Goal: Information Seeking & Learning: Learn about a topic

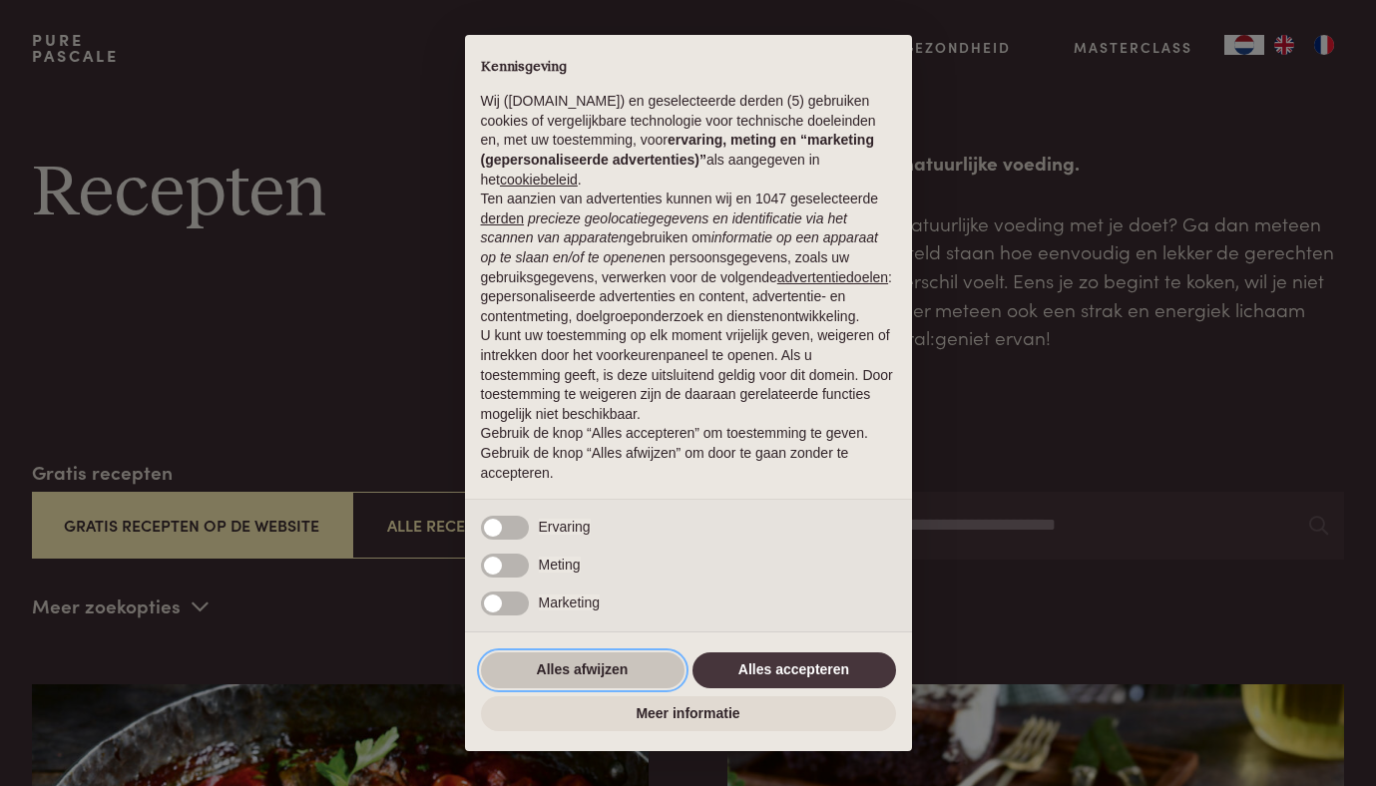
click at [511, 668] on button "Alles afwijzen" at bounding box center [583, 671] width 204 height 36
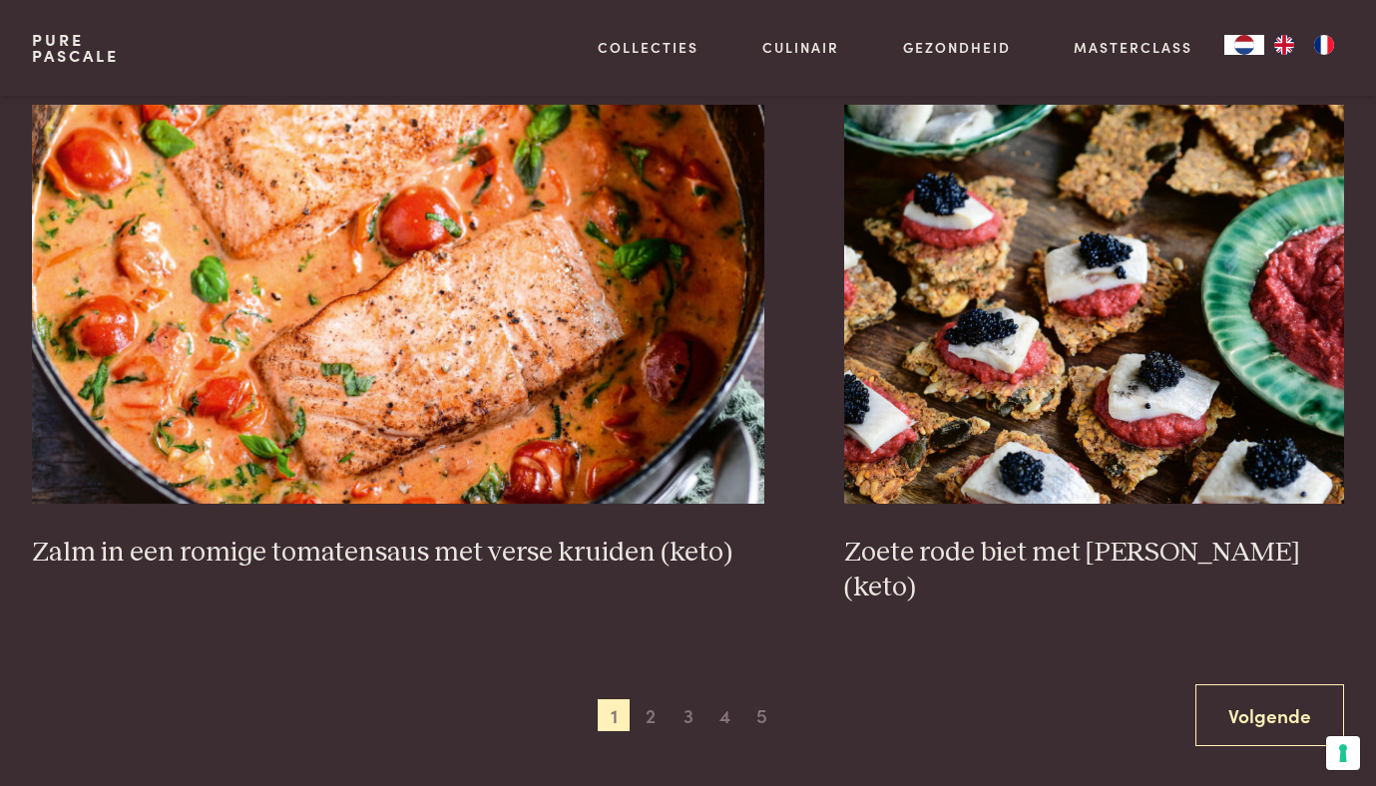
scroll to position [3345, 0]
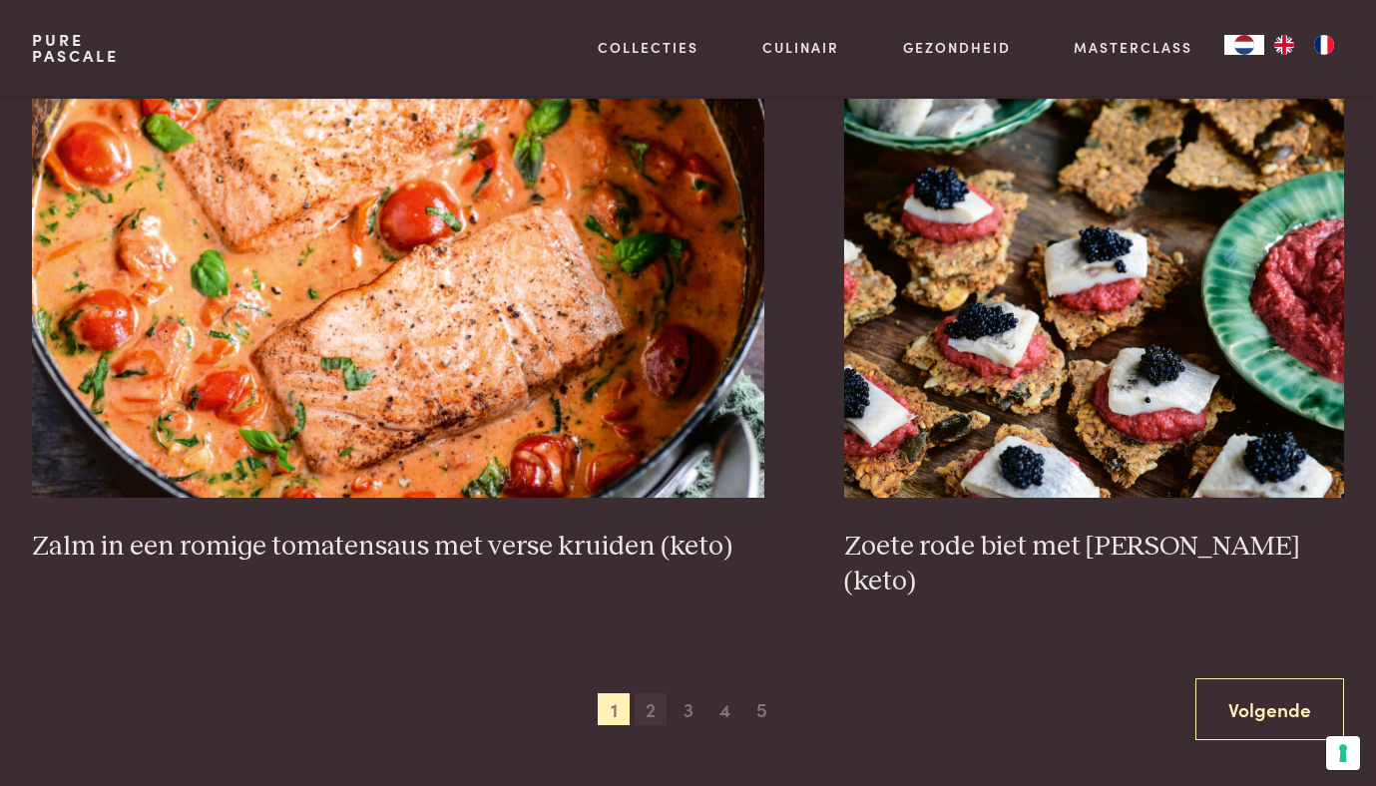
click at [644, 693] on span "2" at bounding box center [651, 709] width 32 height 32
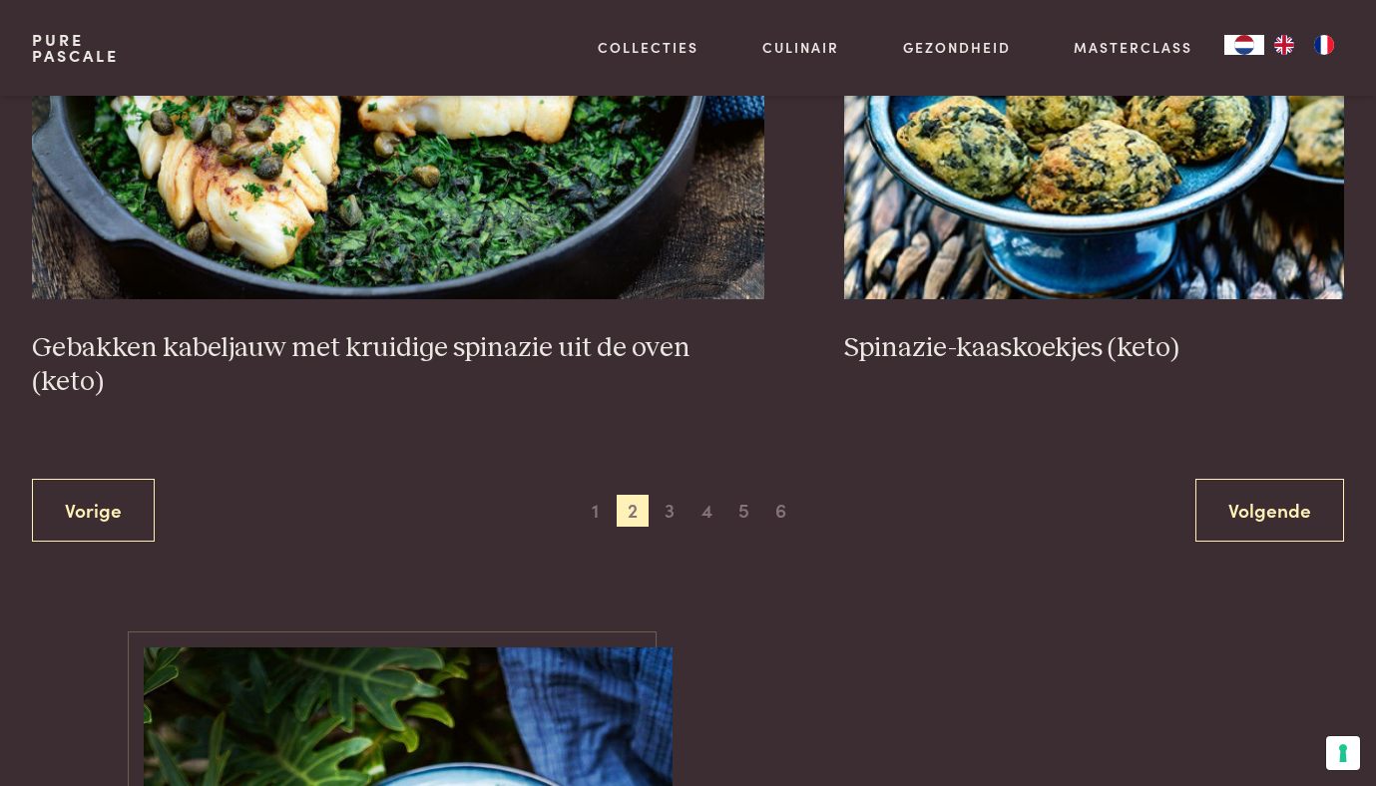
scroll to position [3584, 0]
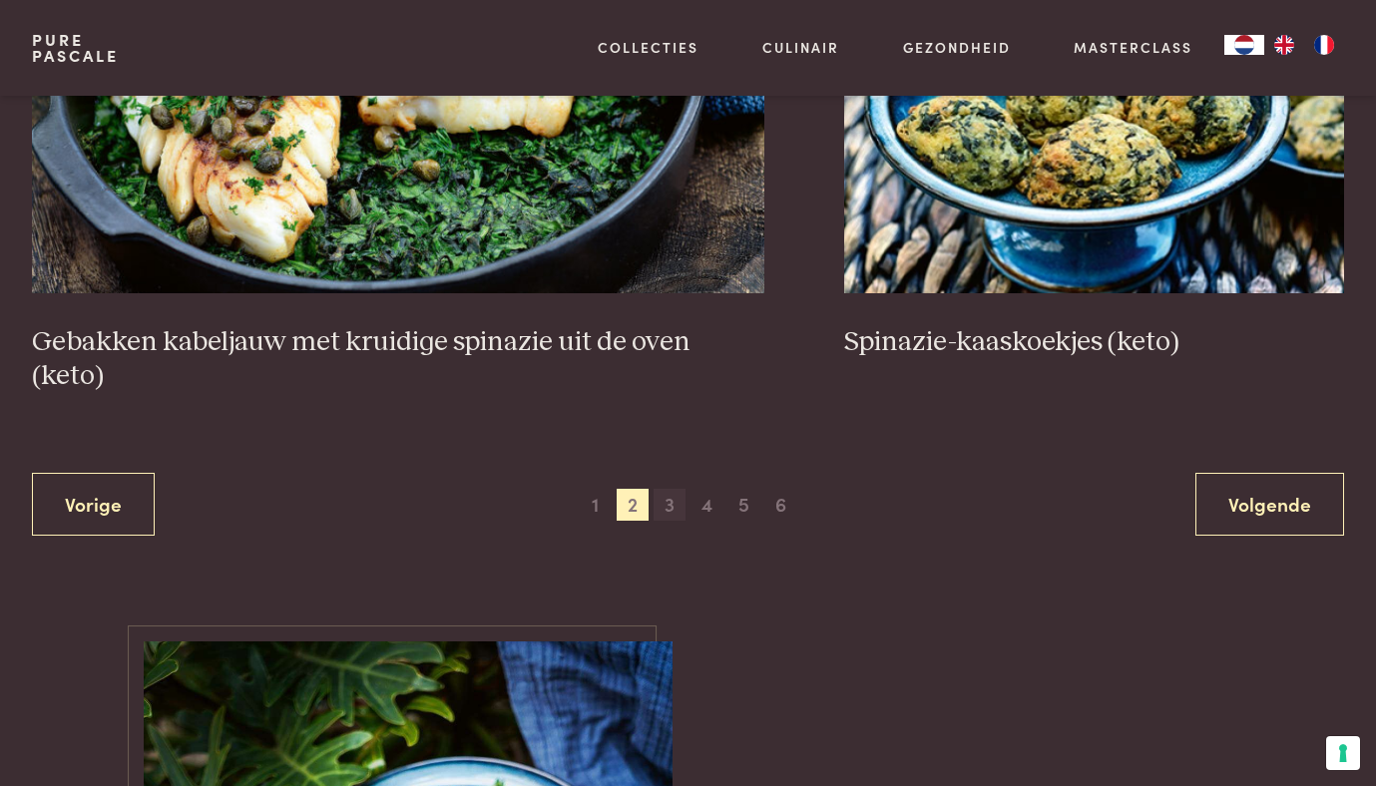
click at [671, 489] on span "3" at bounding box center [670, 505] width 32 height 32
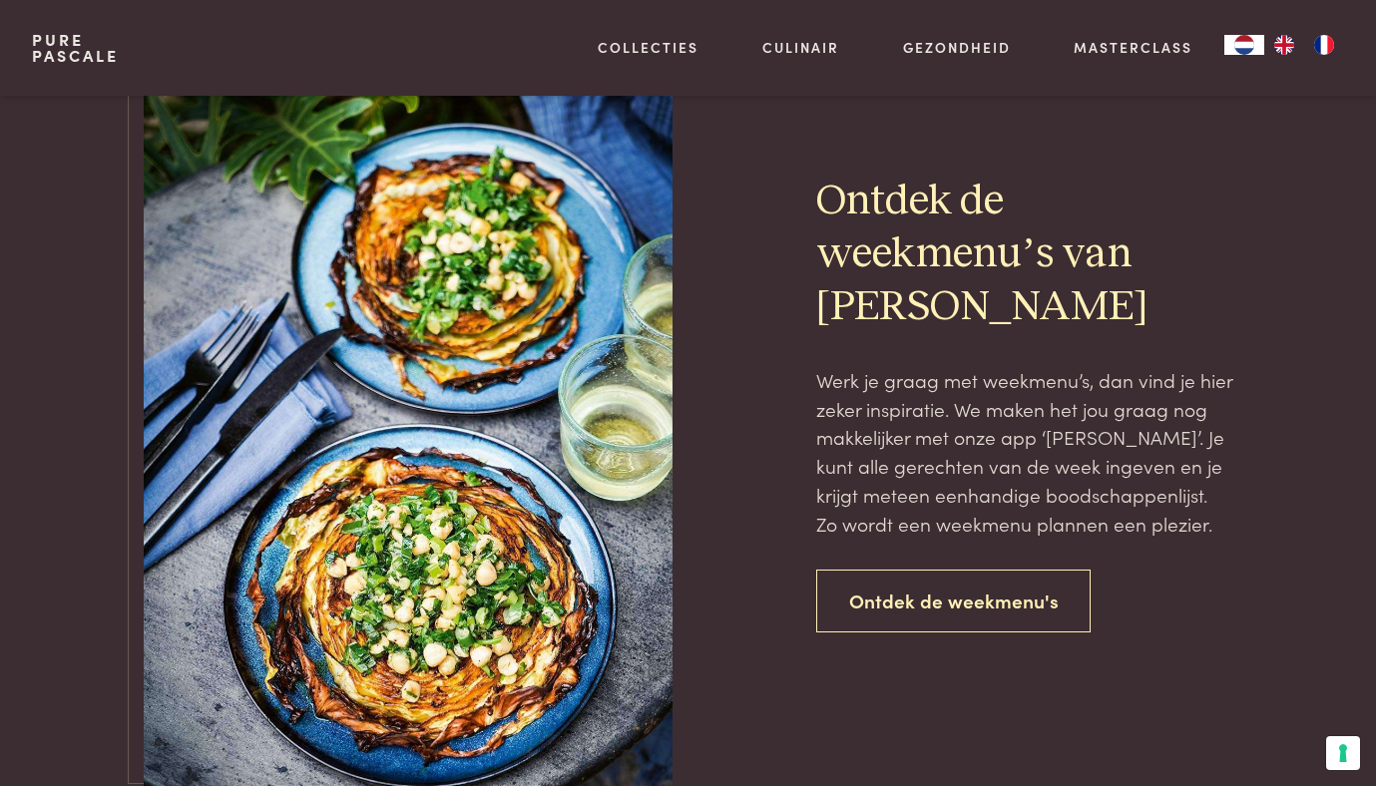
scroll to position [4254, 0]
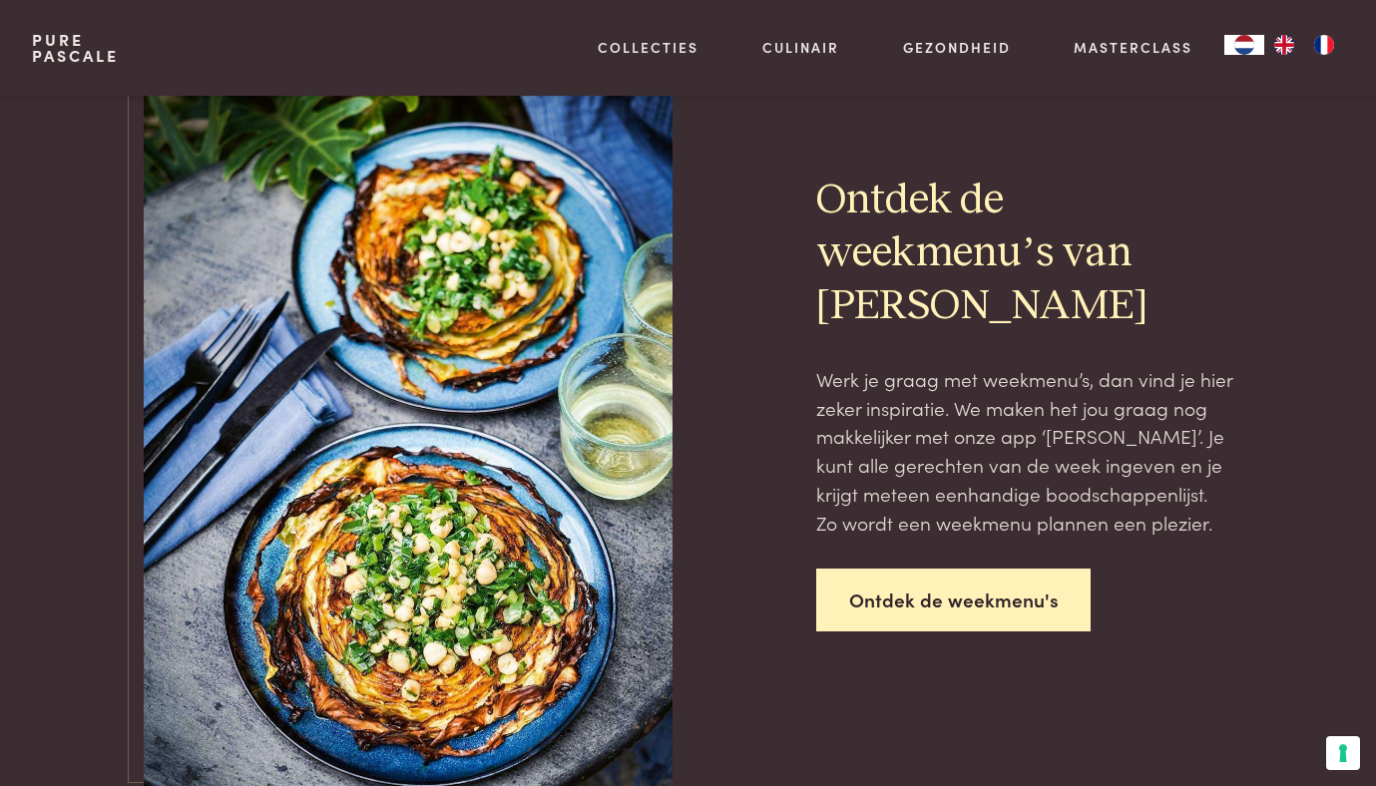
click at [896, 597] on link "Ontdek de weekmenu's" at bounding box center [953, 600] width 275 height 63
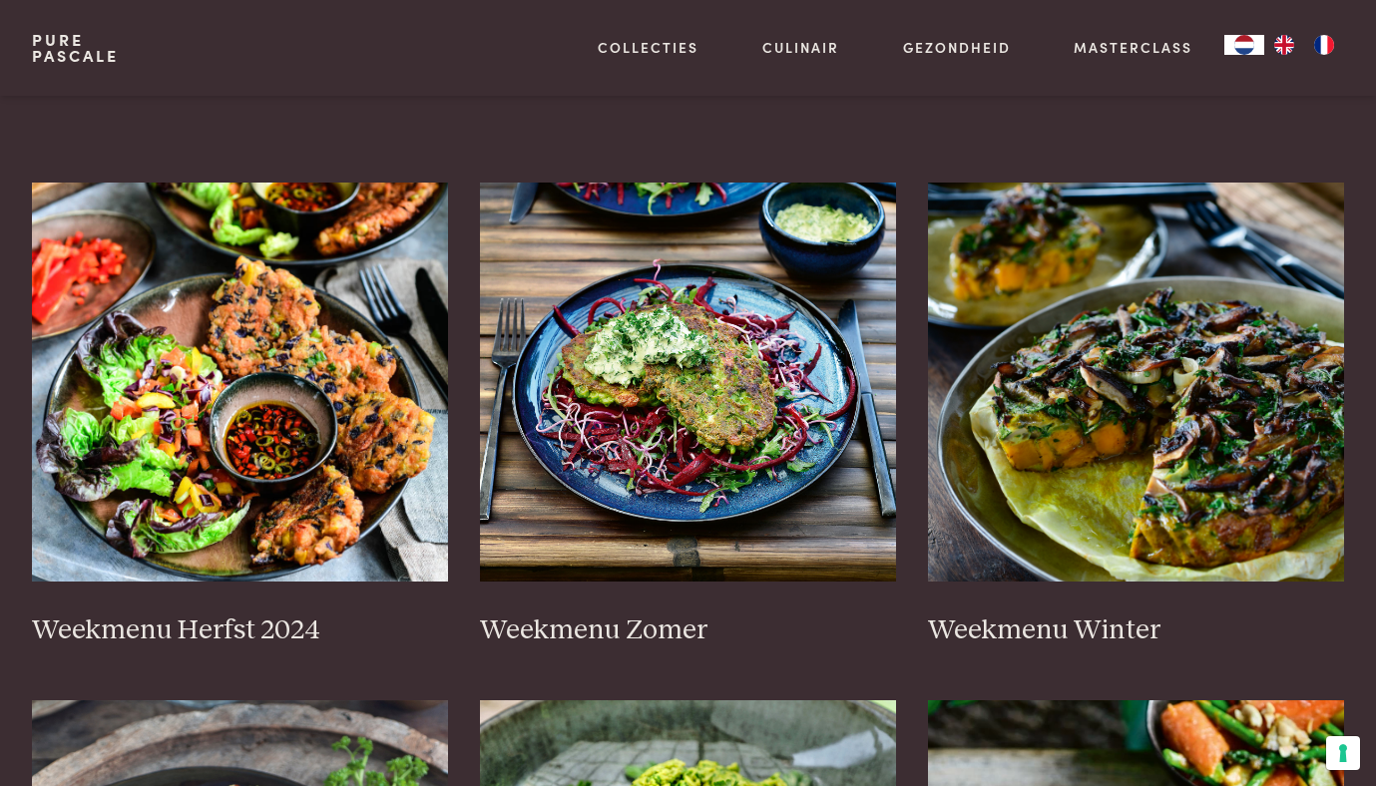
scroll to position [370, 0]
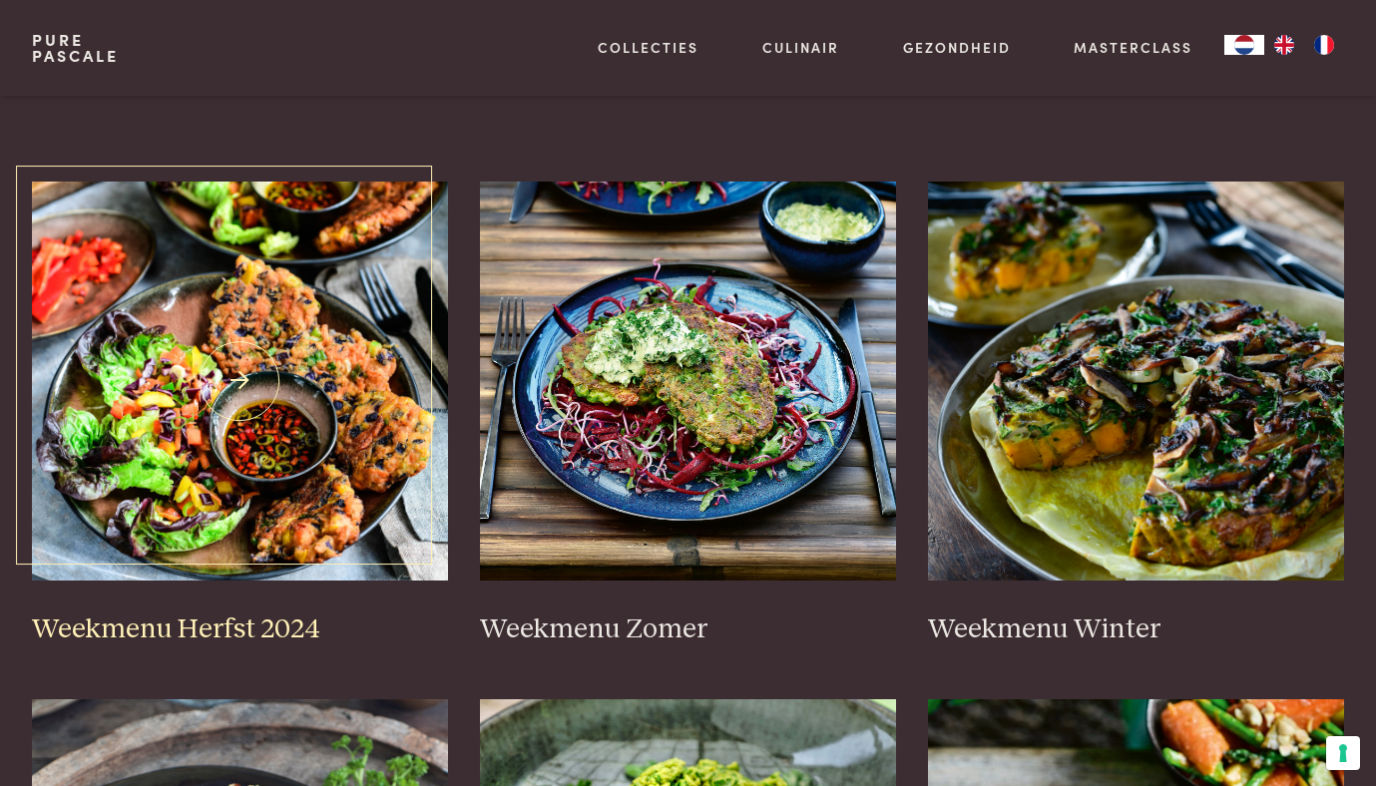
click at [280, 416] on img at bounding box center [240, 381] width 416 height 399
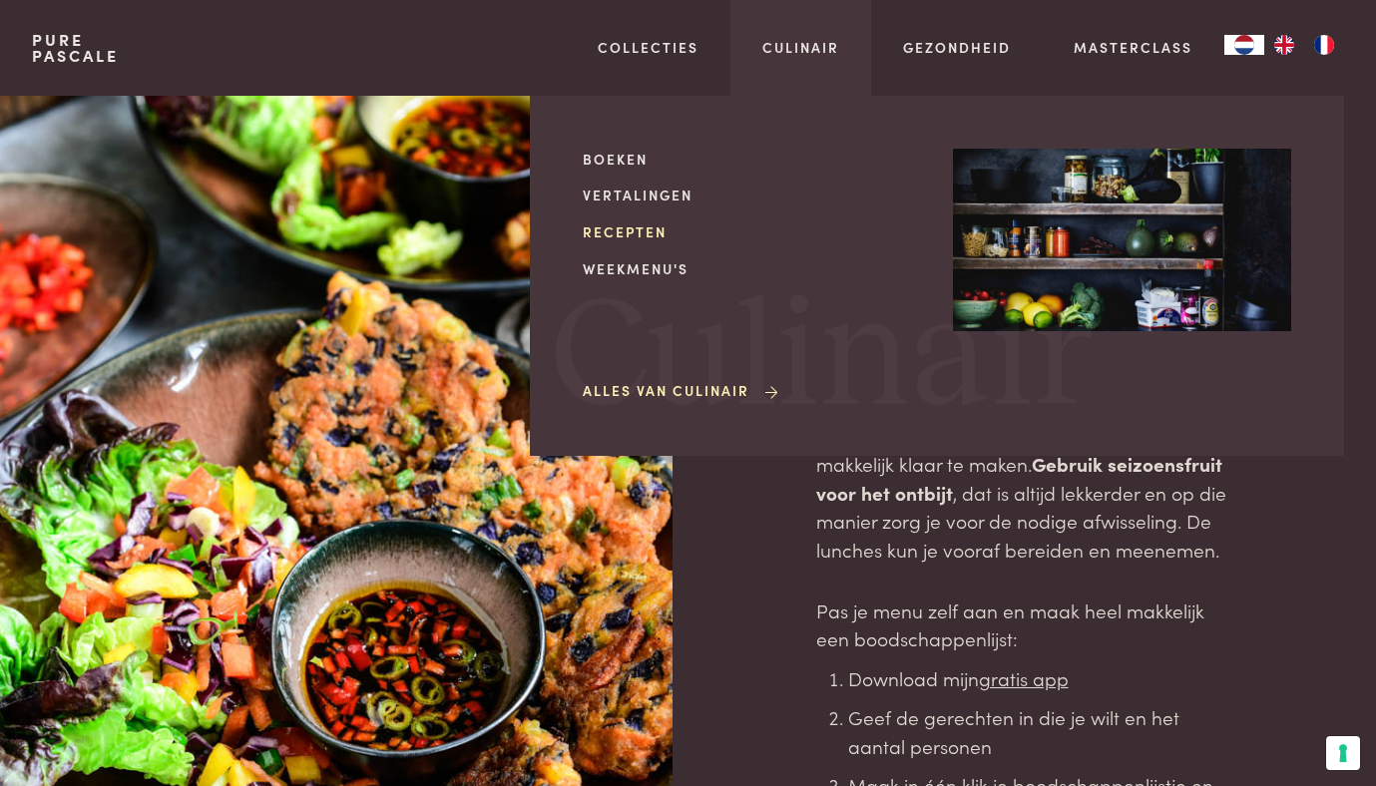
click at [635, 229] on link "Recepten" at bounding box center [752, 232] width 338 height 21
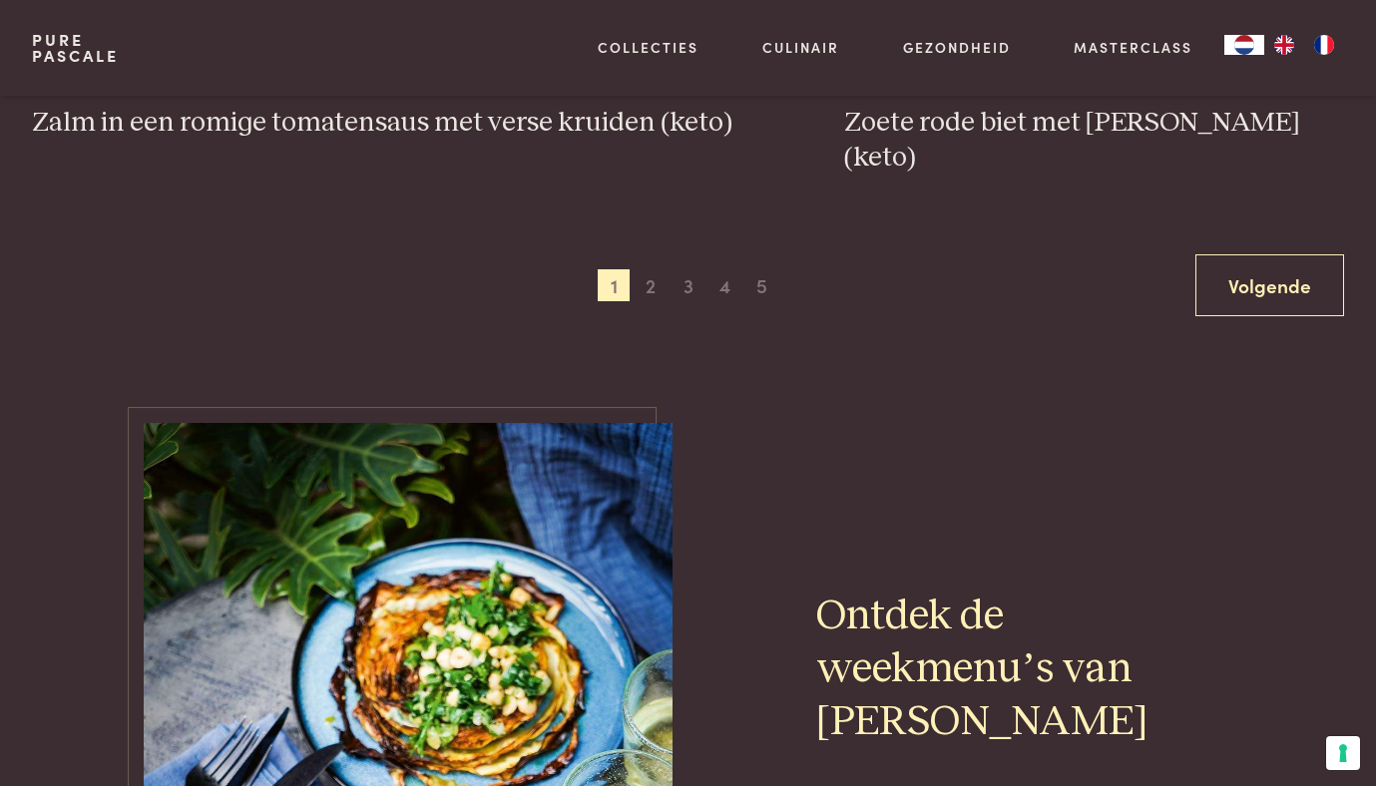
scroll to position [3766, 0]
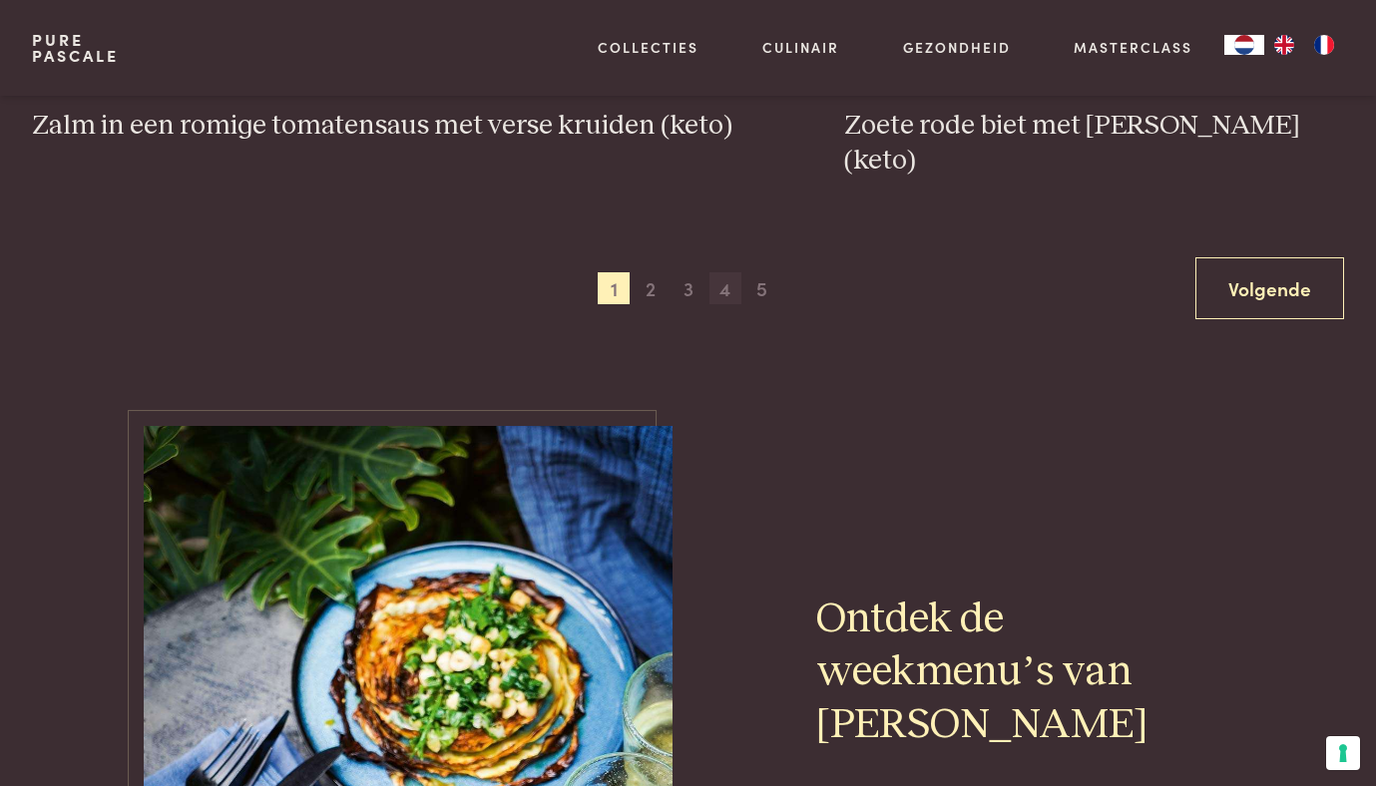
click at [724, 272] on span "4" at bounding box center [725, 288] width 32 height 32
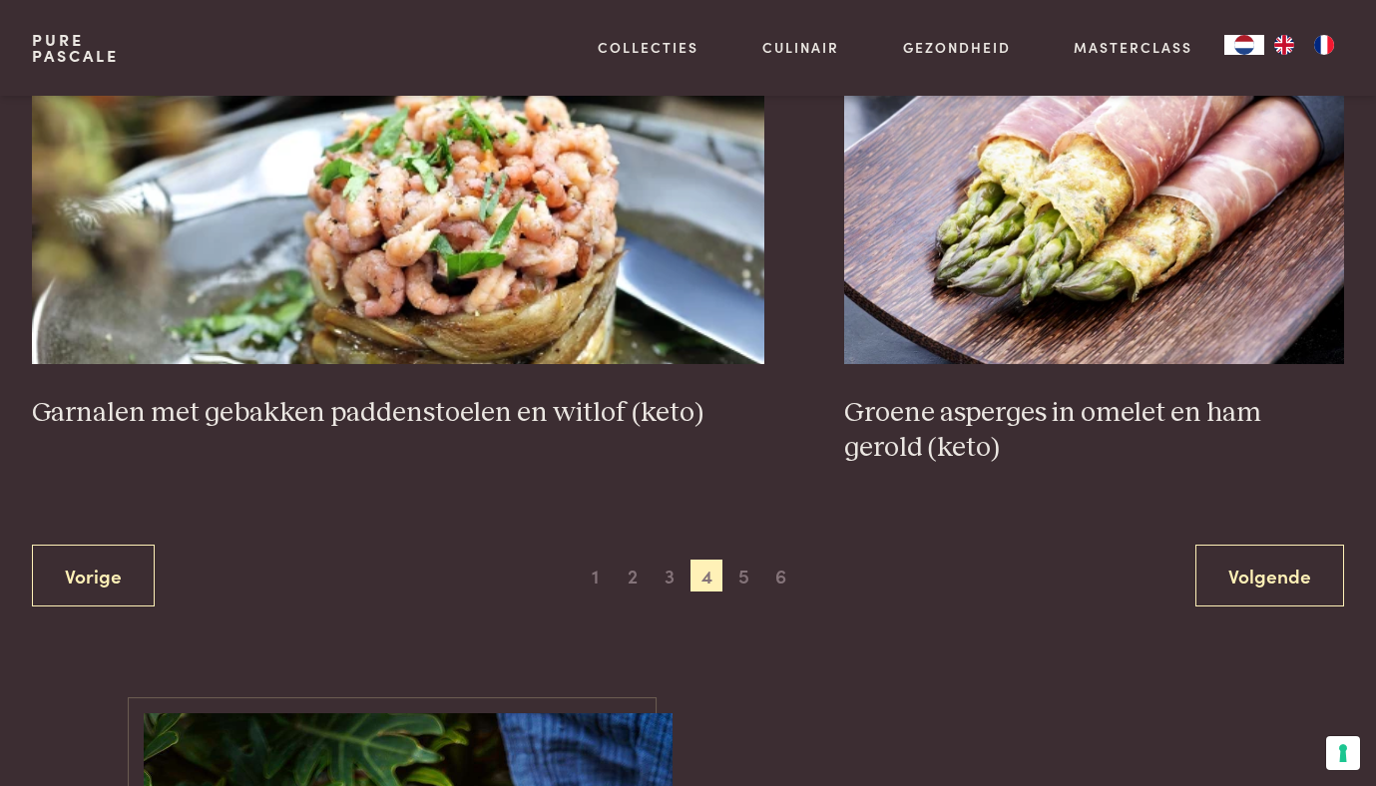
scroll to position [3497, 0]
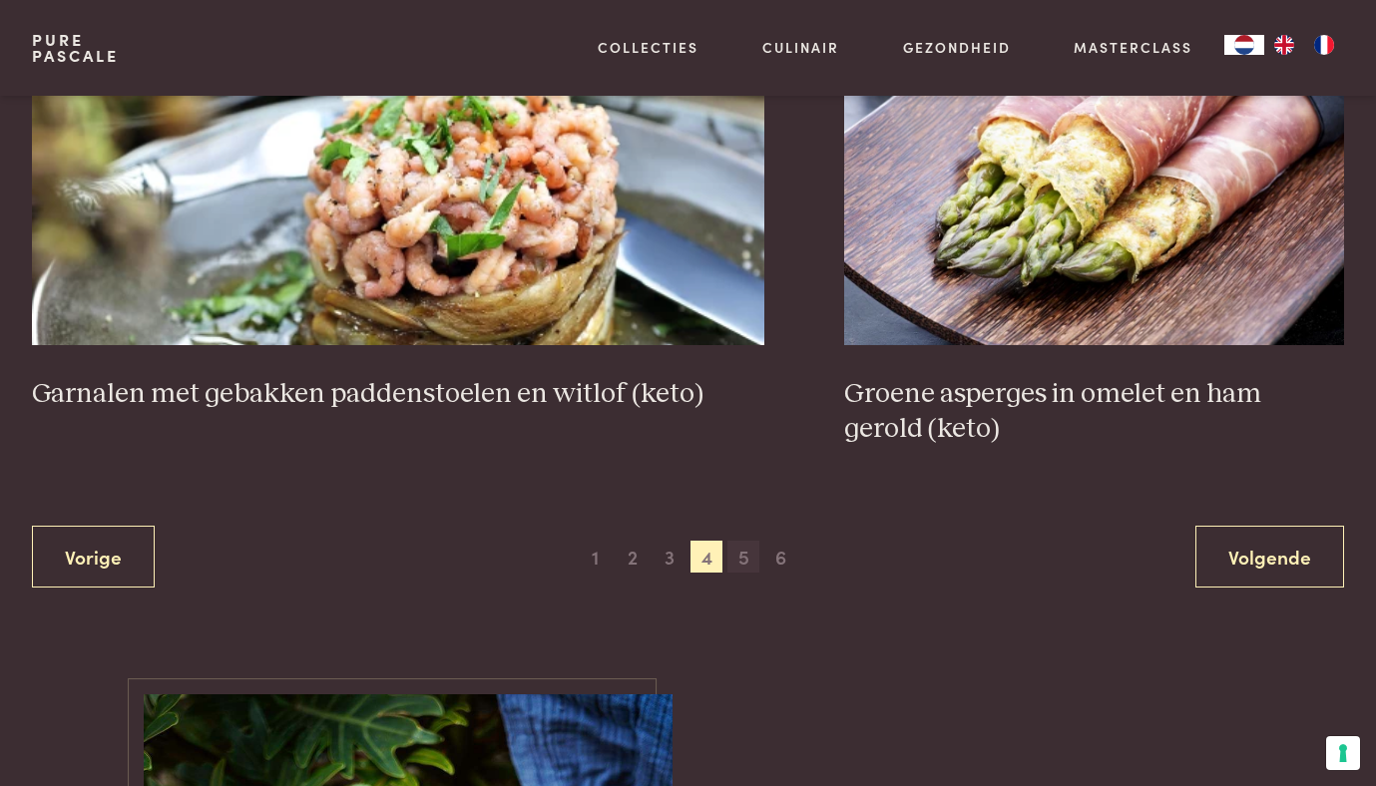
click at [746, 556] on span "5" at bounding box center [743, 557] width 32 height 32
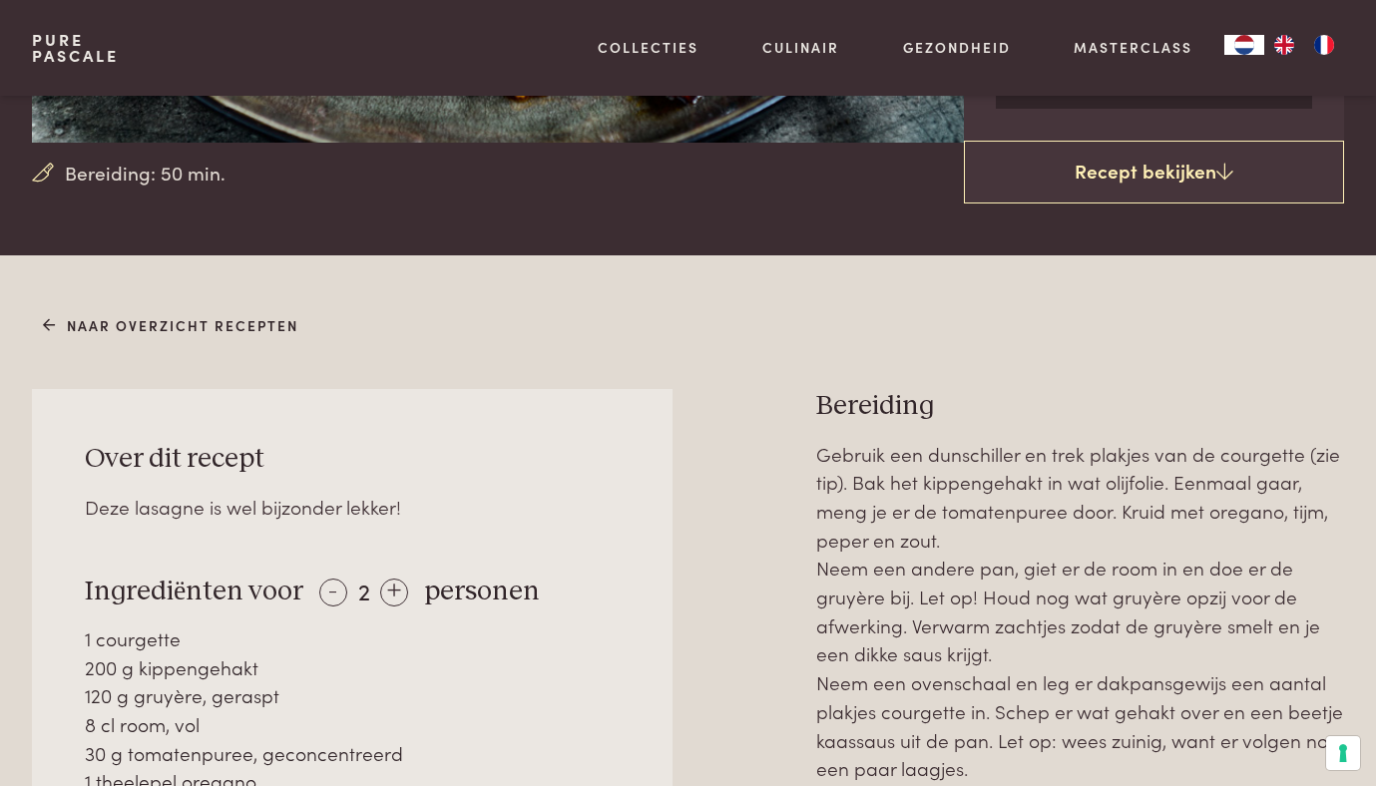
scroll to position [768, 0]
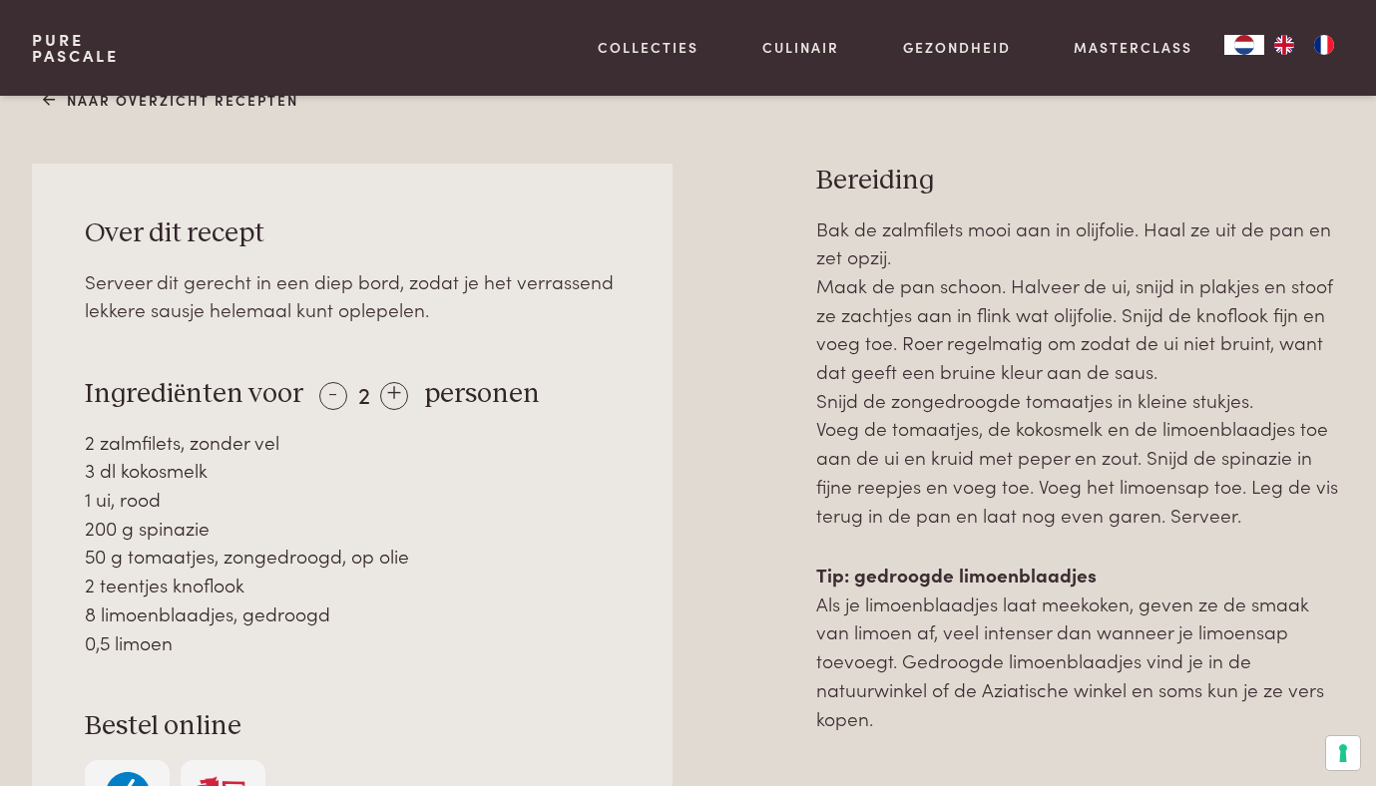
scroll to position [765, 0]
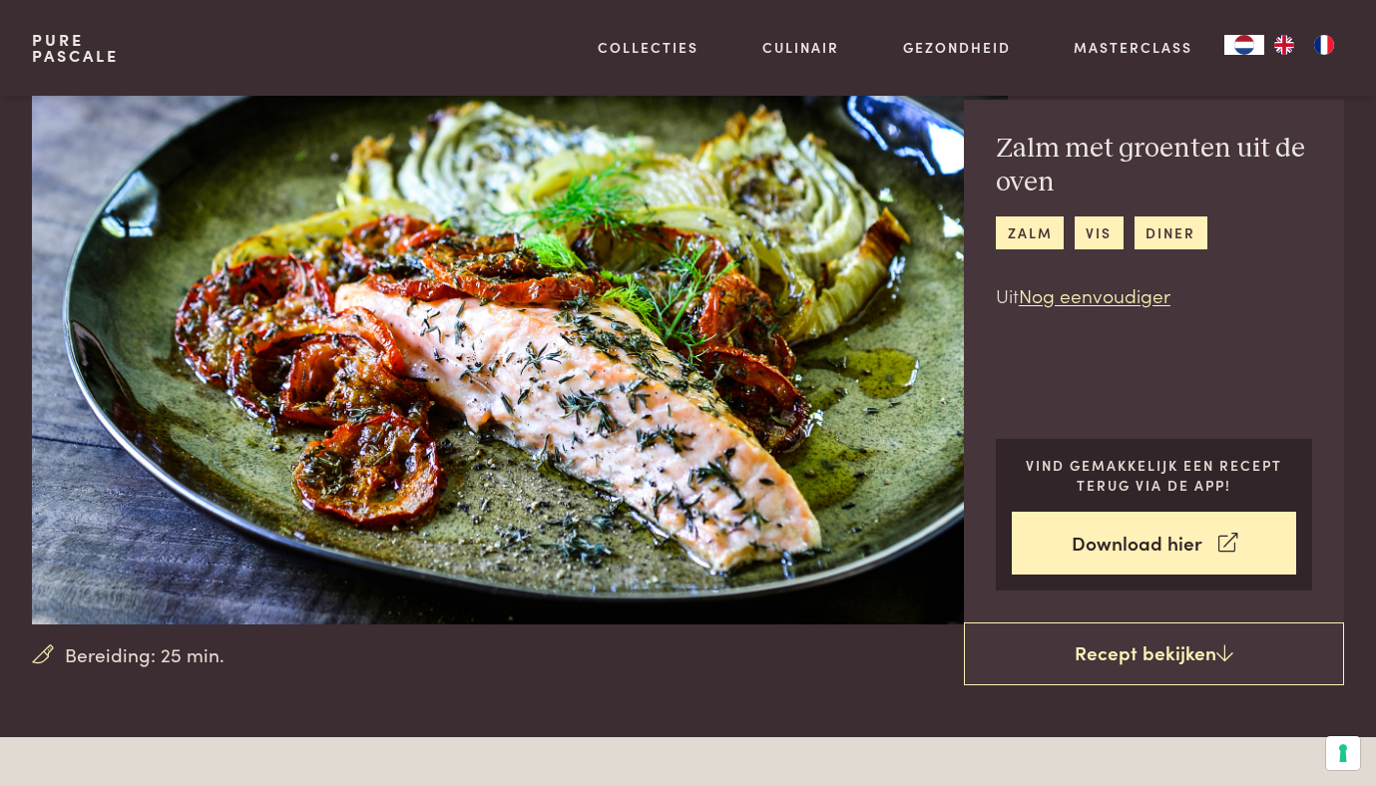
scroll to position [60, 0]
